Goal: Transaction & Acquisition: Book appointment/travel/reservation

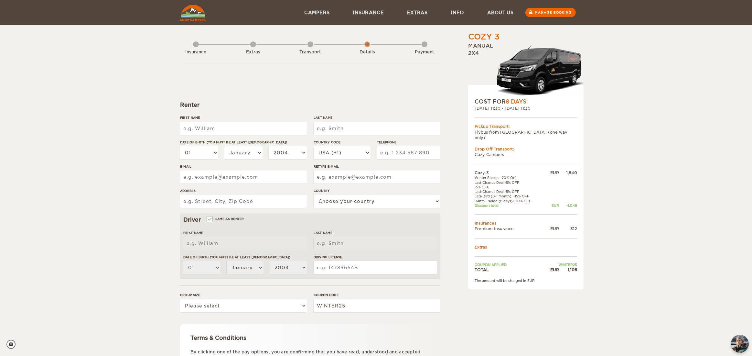
click at [209, 126] on input "First Name" at bounding box center [243, 128] width 127 height 13
type input "Ivonne Tsunyin"
click at [321, 125] on input "Last Name" at bounding box center [377, 128] width 127 height 13
type input "Choy"
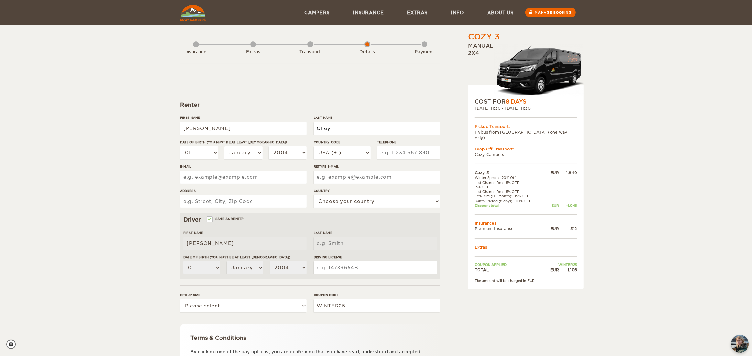
type input "Choy"
click at [211, 153] on select "01 02 03 04 05 06 07 08 09 10 11 12 13 14 15 16 17 18 19 20 21 22 23 24 25 26 2…" at bounding box center [199, 152] width 38 height 13
select select "20"
click at [180, 146] on select "01 02 03 04 05 06 07 08 09 10 11 12 13 14 15 16 17 18 19 20 21 22 23 24 25 26 2…" at bounding box center [199, 152] width 38 height 13
select select "20"
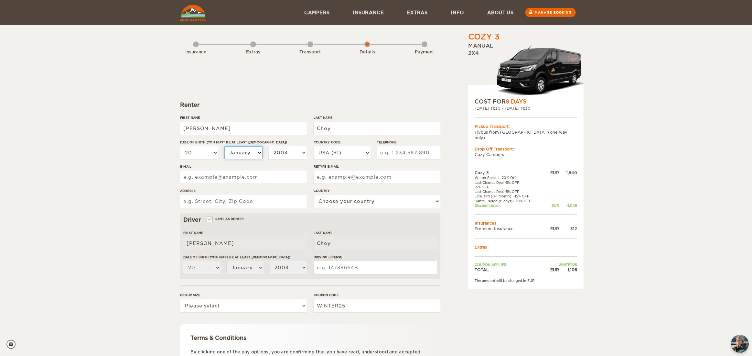
click at [236, 148] on select "January February March April May June July August September October November De…" at bounding box center [243, 152] width 38 height 13
select select "07"
click at [224, 146] on select "January February March April May June July August September October November De…" at bounding box center [243, 152] width 38 height 13
select select "07"
click at [280, 155] on select "2004 2003 2002 2001 2000 1999 1998 1997 1996 1995 1994 1993 1992 1991 1990 1989…" at bounding box center [288, 152] width 38 height 13
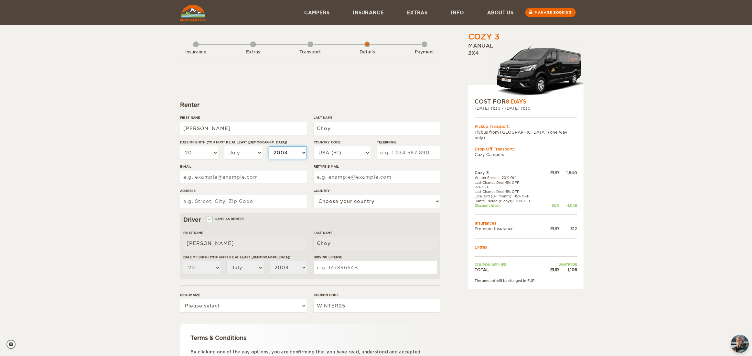
select select "1982"
click at [269, 146] on select "2004 2003 2002 2001 2000 1999 1998 1997 1996 1995 1994 1993 1992 1991 1990 1989…" at bounding box center [288, 152] width 38 height 13
select select "1982"
click at [360, 153] on select "USA (+1) UK (+44) Germany (+49) Algeria (+213) Andorra (+376) Angola (+244) Ang…" at bounding box center [342, 152] width 57 height 13
select select "1"
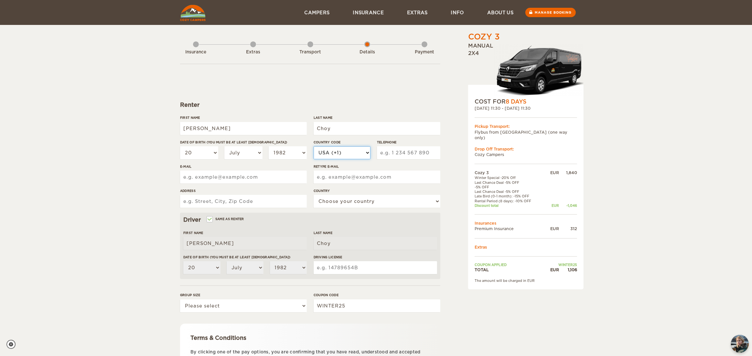
click at [314, 146] on select "USA (+1) UK (+44) Germany (+49) Algeria (+213) Andorra (+376) Angola (+244) Ang…" at bounding box center [342, 152] width 57 height 13
click at [390, 152] on input "Telephone" at bounding box center [408, 152] width 63 height 13
type input "7788366452"
click at [289, 177] on input "E-mail" at bounding box center [243, 176] width 127 height 13
type input "bongyc2@hotmail.com"
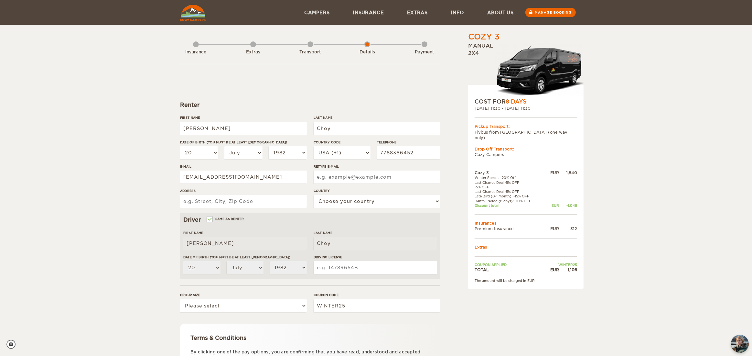
click at [348, 176] on input "Retype E-mail" at bounding box center [377, 176] width 127 height 13
type input "bongyc2@hotmail.com"
click at [275, 207] on input "Address" at bounding box center [243, 201] width 127 height 13
type input "7097 208A Street"
click at [334, 202] on select "Choose your country United States United Kingdom Germany Afghanistan Albania Al…" at bounding box center [377, 201] width 127 height 13
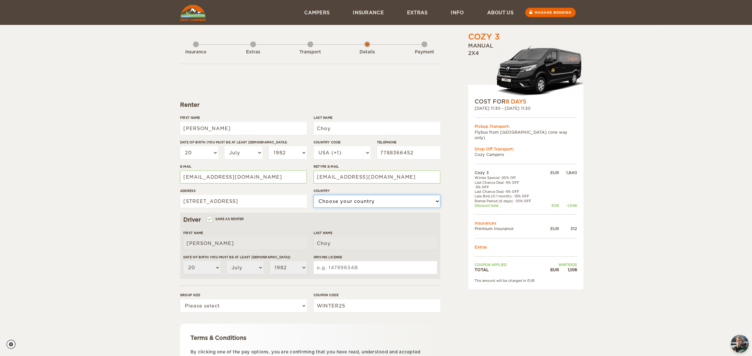
select select "38"
click at [314, 195] on select "Choose your country United States United Kingdom Germany Afghanistan Albania Al…" at bounding box center [377, 201] width 127 height 13
drag, startPoint x: 144, startPoint y: 253, endPoint x: 151, endPoint y: 253, distance: 6.5
click at [145, 253] on div "Cozy 3 Expand Collapse Total 1,106 EUR Manual 2x4 COST FOR 8 Days 27. Sep 2025 …" at bounding box center [376, 210] width 752 height 420
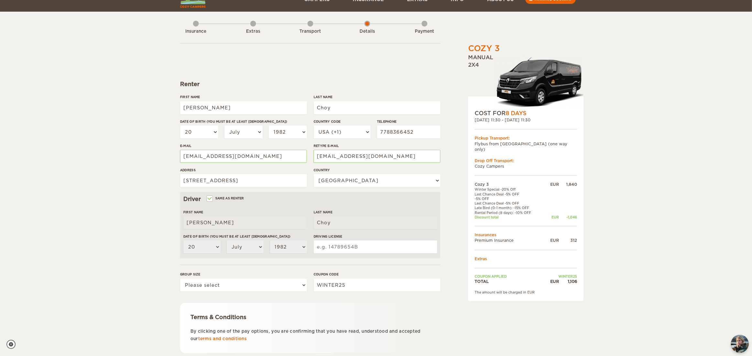
scroll to position [32, 0]
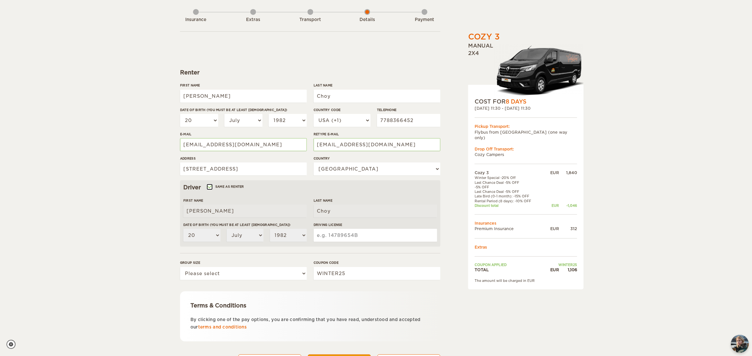
click at [211, 185] on input "Same as renter" at bounding box center [209, 187] width 4 height 4
checkbox input "false"
select select
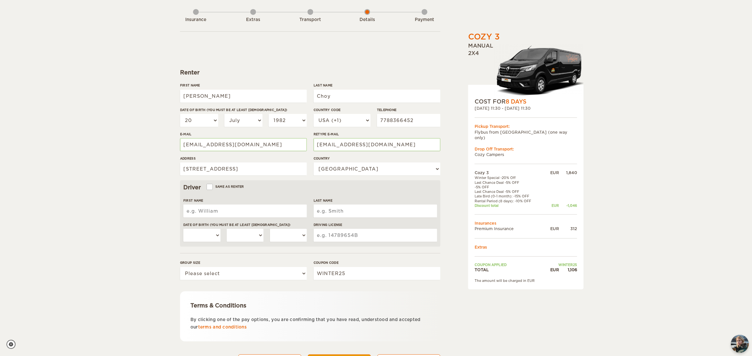
click at [212, 213] on input "First Name" at bounding box center [245, 210] width 124 height 13
type input "Yee Cheng"
click at [325, 209] on input "Last Name" at bounding box center [376, 210] width 124 height 13
type input "Lim"
click at [211, 235] on select "01 02 03 04 05 06 07 08 09 10 11 12 13 14 15 16 17 18 19 20 21 22 23 24 25 26 2…" at bounding box center [201, 235] width 37 height 13
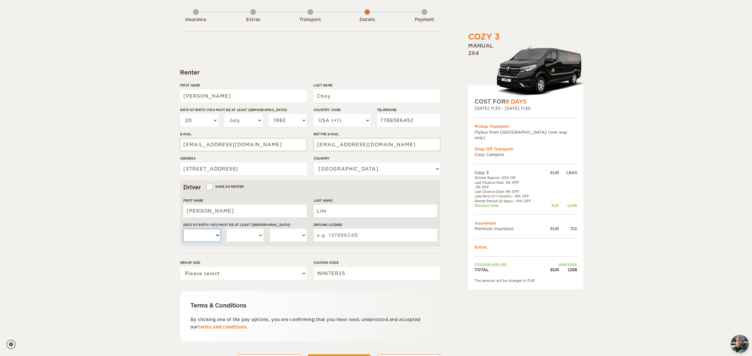
select select "13"
click at [183, 229] on select "01 02 03 04 05 06 07 08 09 10 11 12 13 14 15 16 17 18 19 20 21 22 23 24 25 26 2…" at bounding box center [201, 235] width 37 height 13
click at [254, 234] on select "January February March April May June July August September October November De…" at bounding box center [245, 235] width 37 height 13
select select "03"
click at [227, 229] on select "January February March April May June July August September October November De…" at bounding box center [245, 235] width 37 height 13
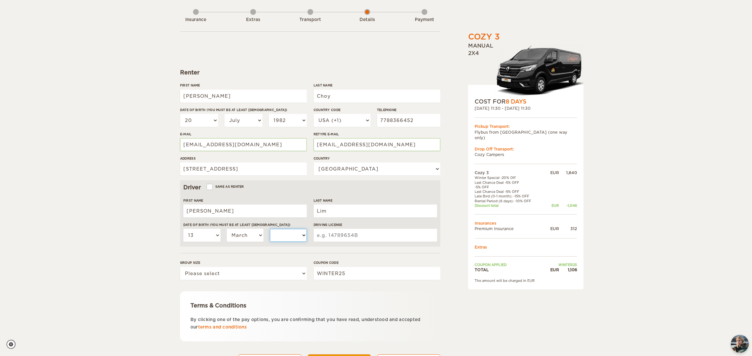
drag, startPoint x: 275, startPoint y: 241, endPoint x: 277, endPoint y: 237, distance: 4.4
click at [276, 240] on select "2004 2003 2002 2001 2000 1999 1998 1997 1996 1995 1994 1993 1992 1991 1990 1989…" at bounding box center [288, 235] width 37 height 13
select select "1982"
click at [270, 229] on select "2004 2003 2002 2001 2000 1999 1998 1997 1996 1995 1994 1993 1992 1991 1990 1989…" at bounding box center [288, 235] width 37 height 13
click at [331, 232] on input "Driving License" at bounding box center [376, 235] width 124 height 13
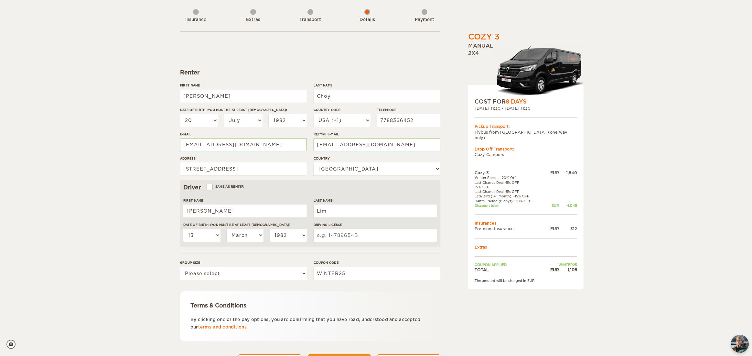
type input "8120910"
click at [129, 262] on div "Cozy 3 Expand Collapse Total 1,106 EUR Manual 2x4 COST FOR 8 Days 27. Sep 2025 …" at bounding box center [376, 178] width 752 height 420
click at [245, 274] on select "Please select 1 2 3" at bounding box center [243, 273] width 127 height 13
select select "2"
click at [180, 267] on select "Please select 1 2 3" at bounding box center [243, 273] width 127 height 13
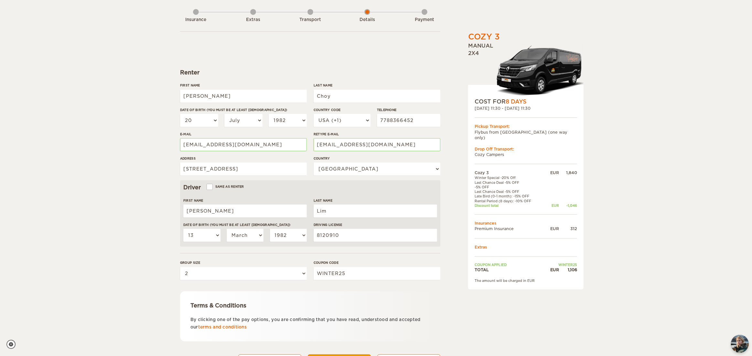
click at [168, 291] on div "Cozy 3 Expand Collapse Total 1,106 EUR Manual 2x4 COST FOR 8 Days 27. Sep 2025 …" at bounding box center [376, 178] width 752 height 420
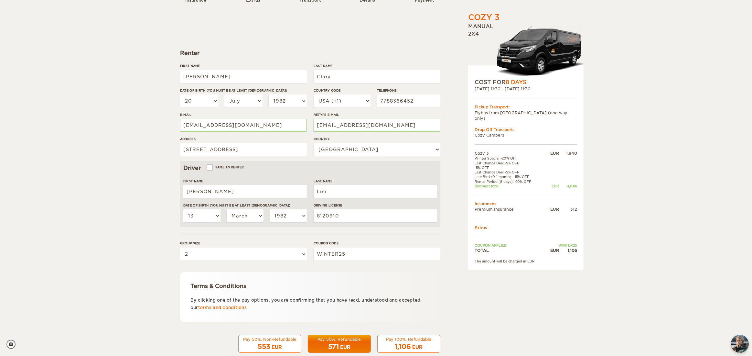
scroll to position [64, 0]
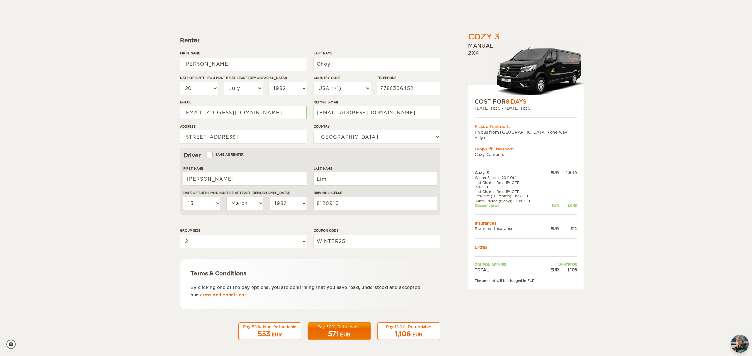
click at [416, 330] on div "1,106 EUR" at bounding box center [409, 333] width 55 height 9
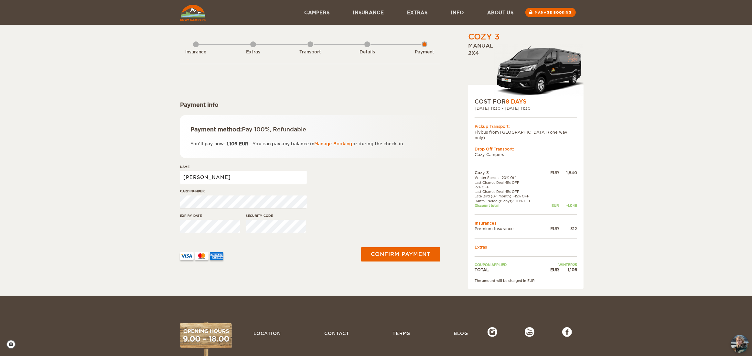
click at [236, 177] on input "[PERSON_NAME]" at bounding box center [243, 177] width 127 height 13
type input "[PERSON_NAME] Tsunyin [PERSON_NAME]"
click at [422, 254] on button "Confirm payment" at bounding box center [400, 254] width 81 height 15
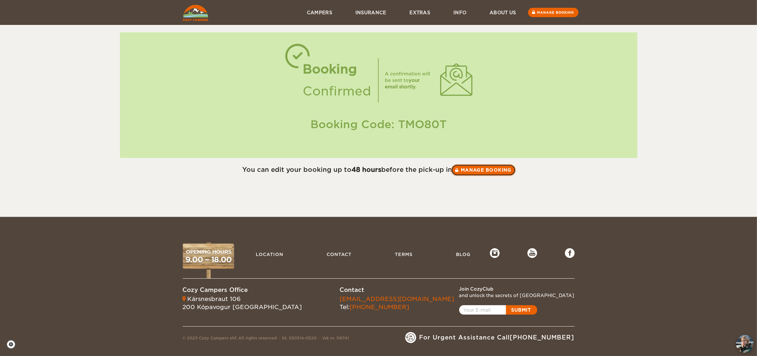
click at [483, 169] on link "Manage booking" at bounding box center [483, 170] width 65 height 12
